Goal: Task Accomplishment & Management: Use online tool/utility

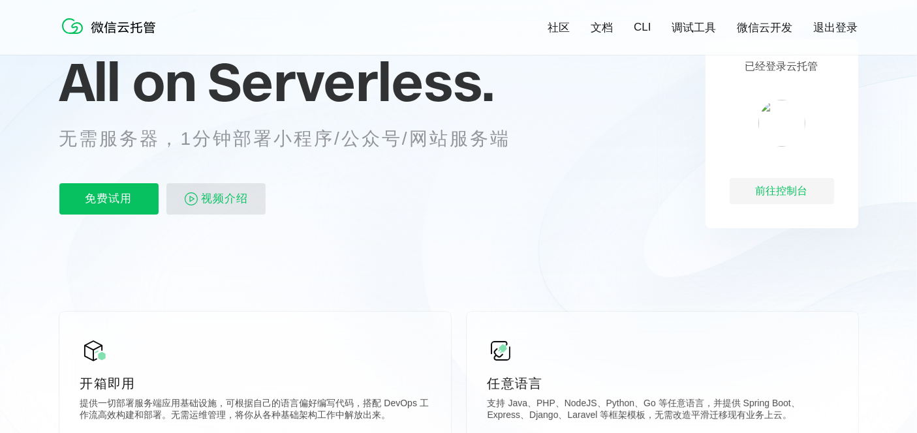
scroll to position [72, 0]
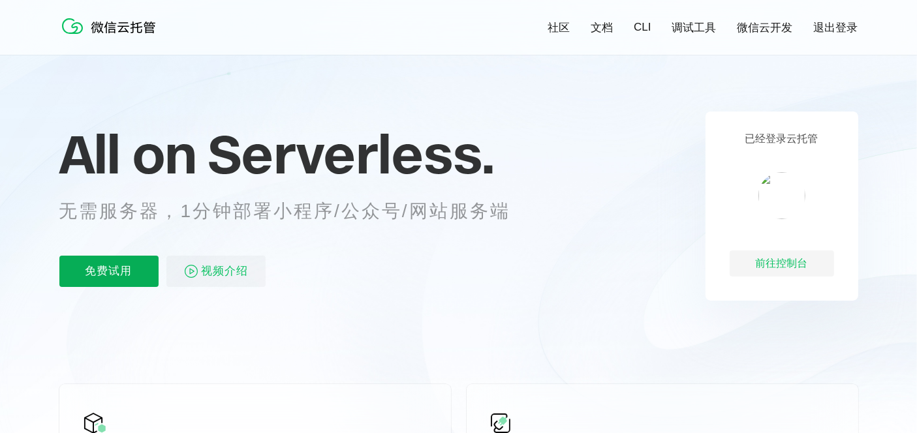
click at [95, 256] on p "免费试用" at bounding box center [108, 271] width 99 height 31
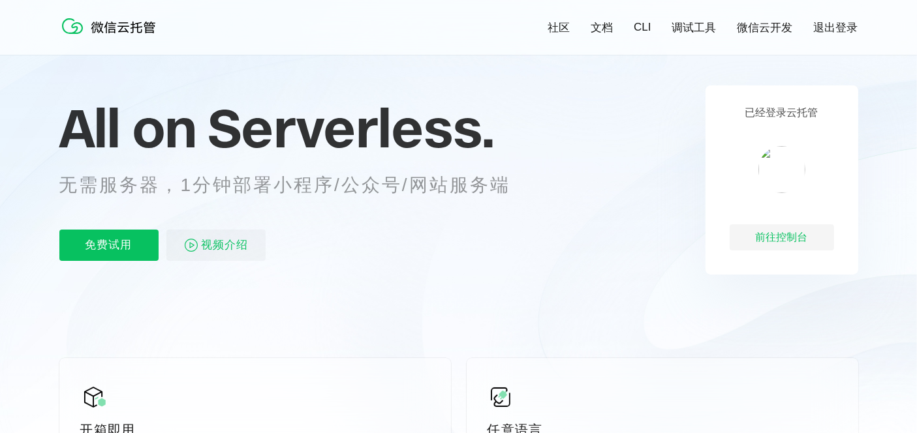
scroll to position [0, 2321]
click at [751, 23] on link "微信云开发" at bounding box center [765, 27] width 55 height 15
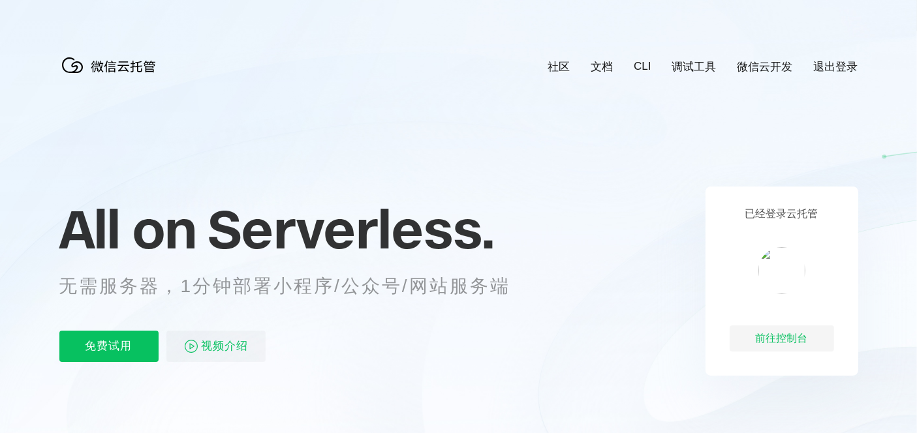
scroll to position [0, 2321]
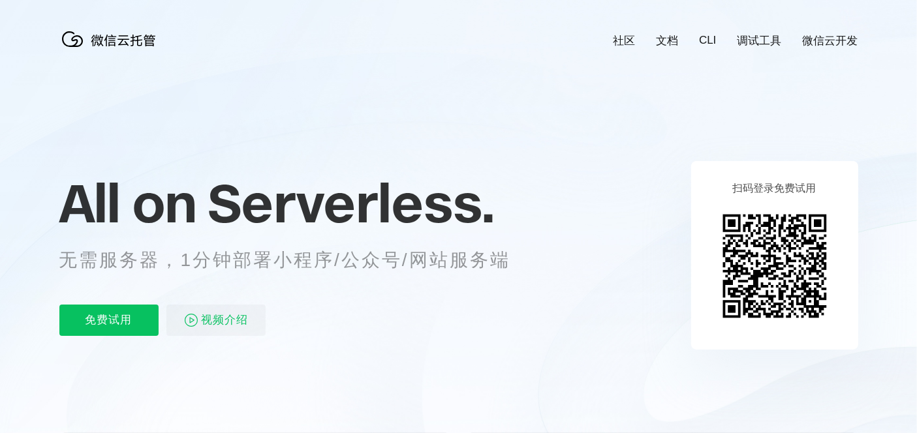
scroll to position [0, 2321]
